Goal: Transaction & Acquisition: Purchase product/service

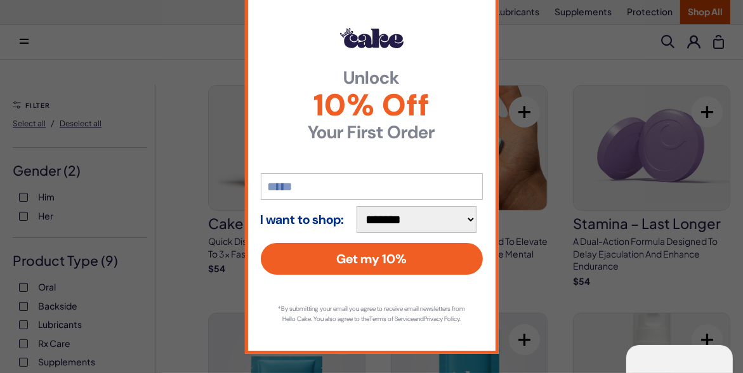
click at [462, 101] on span "10% Off" at bounding box center [372, 105] width 222 height 30
click at [457, 107] on span "10% Off" at bounding box center [372, 105] width 222 height 30
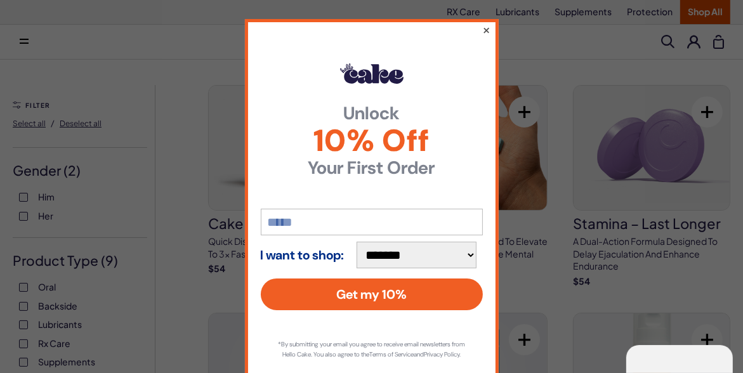
click at [482, 30] on button "×" at bounding box center [486, 29] width 8 height 15
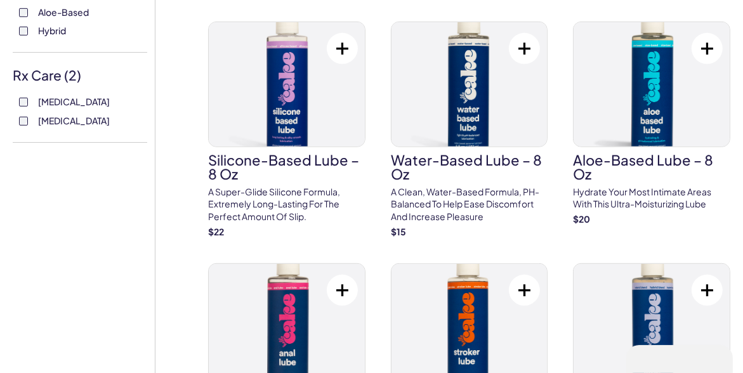
scroll to position [635, 0]
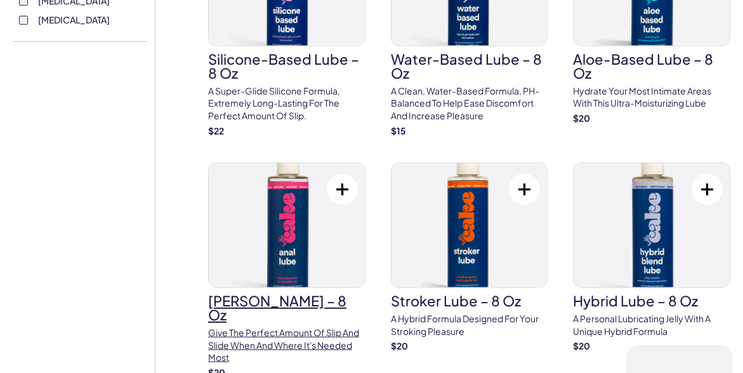
click at [257, 296] on h3 "Anal Lube – 8 oz" at bounding box center [286, 308] width 157 height 28
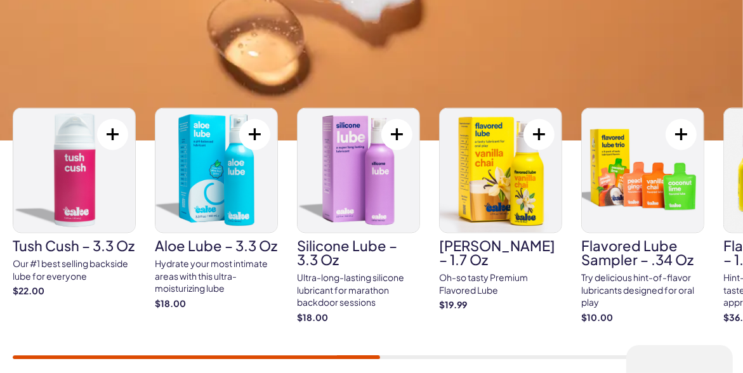
scroll to position [2095, 0]
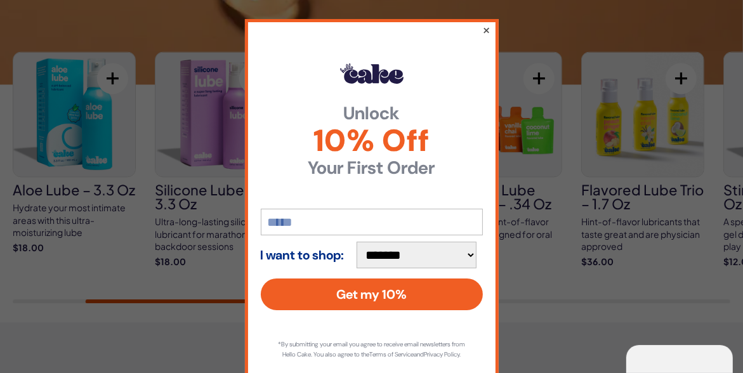
click at [482, 29] on button "×" at bounding box center [486, 29] width 8 height 15
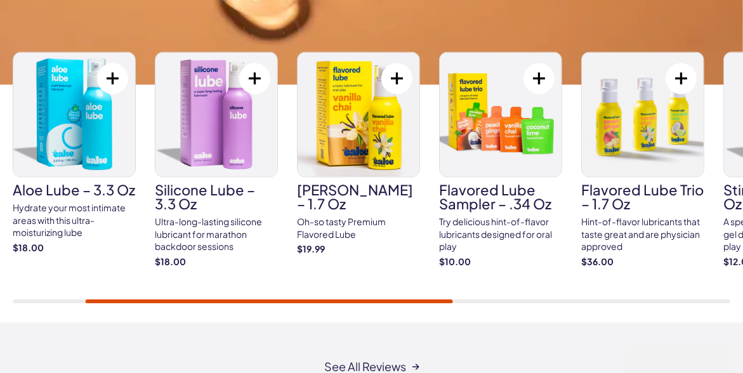
drag, startPoint x: 238, startPoint y: 295, endPoint x: 211, endPoint y: 290, distance: 27.1
click at [211, 290] on div "Tush Cush – 3.3 oz Our #1 best selling backside lube for everyone $22.00" at bounding box center [372, 177] width 718 height 252
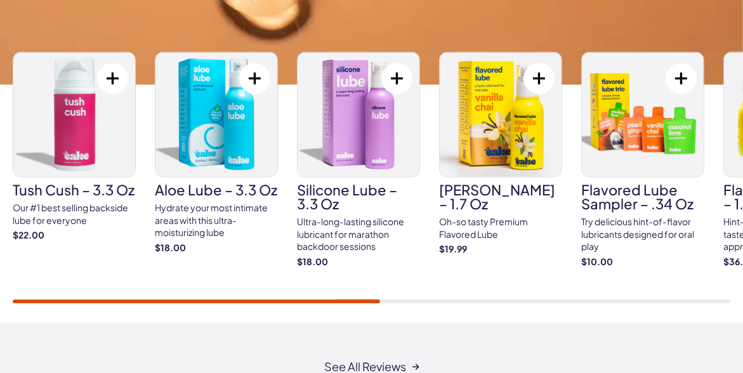
click at [96, 277] on div "Tush Cush – 3.3 oz Our #1 best selling backside lube for everyone $22.00" at bounding box center [372, 177] width 718 height 252
click at [74, 123] on img at bounding box center [74, 114] width 122 height 124
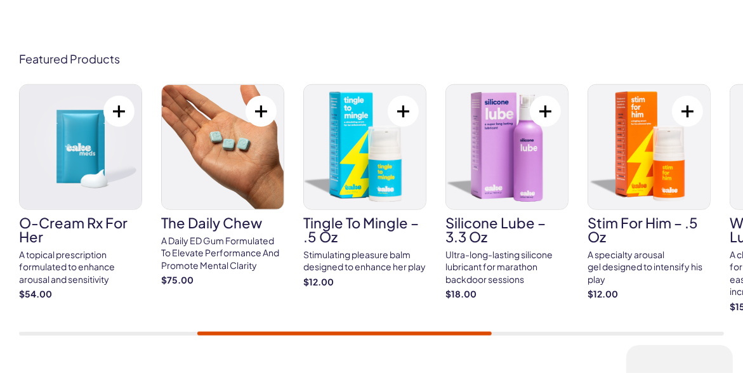
scroll to position [4847, 0]
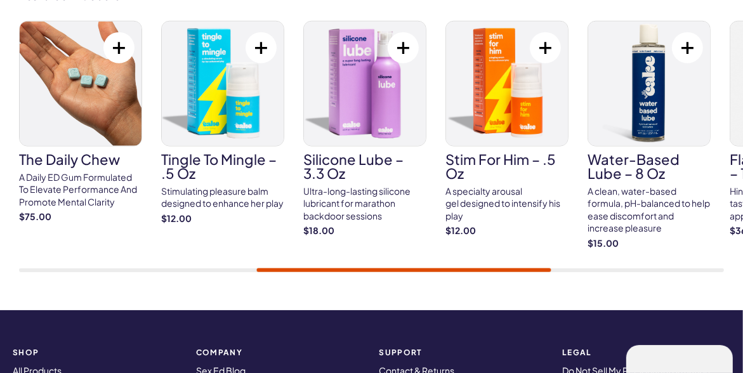
click at [498, 119] on img at bounding box center [507, 84] width 122 height 124
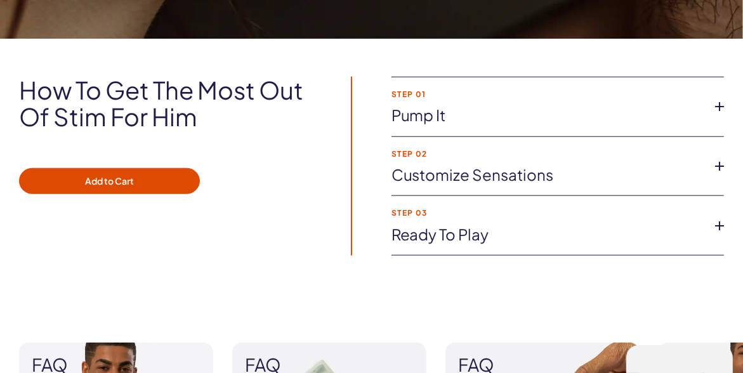
scroll to position [952, 0]
